Goal: Check status

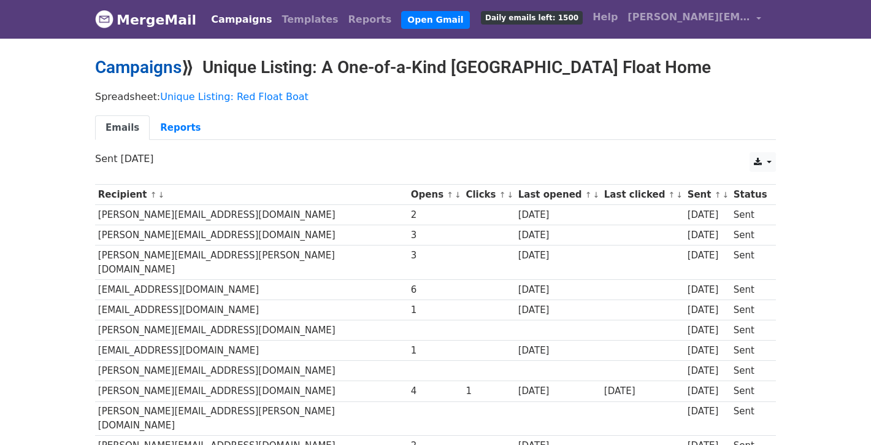
click at [170, 71] on link "Campaigns" at bounding box center [138, 67] width 86 height 20
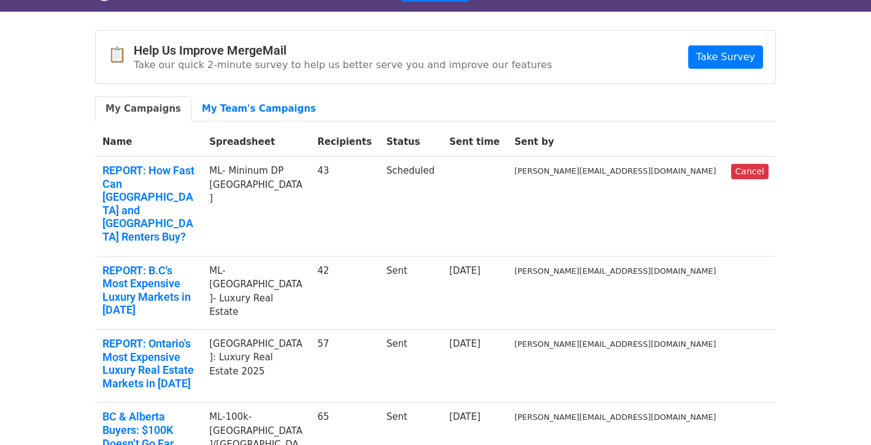
scroll to position [41, 0]
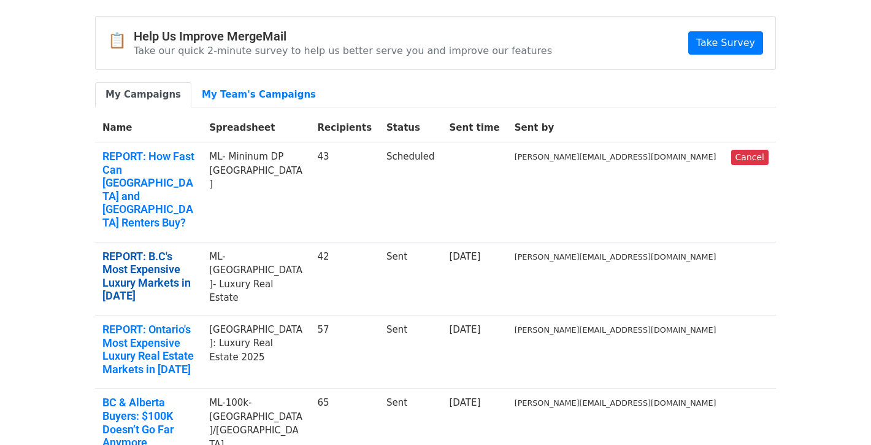
click at [185, 250] on link "REPORT: B.C's Most Expensive Luxury Markets in 2025" at bounding box center [148, 276] width 92 height 53
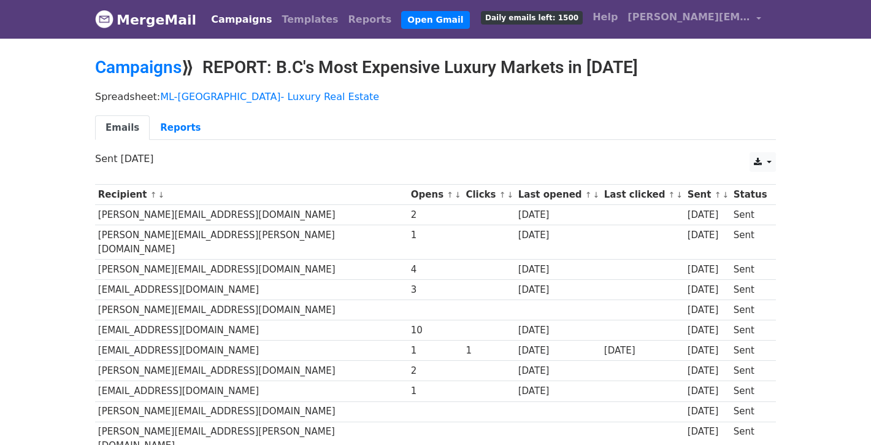
click at [148, 12] on link "MergeMail" at bounding box center [145, 20] width 101 height 26
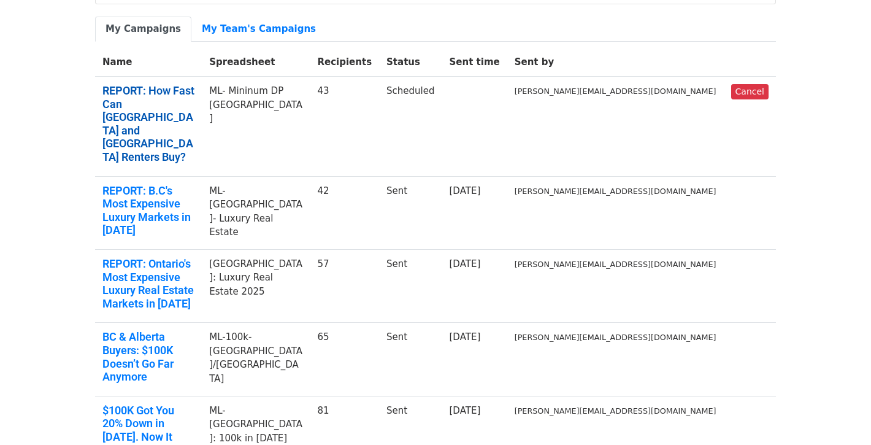
scroll to position [140, 0]
